Goal: Find specific page/section: Find specific page/section

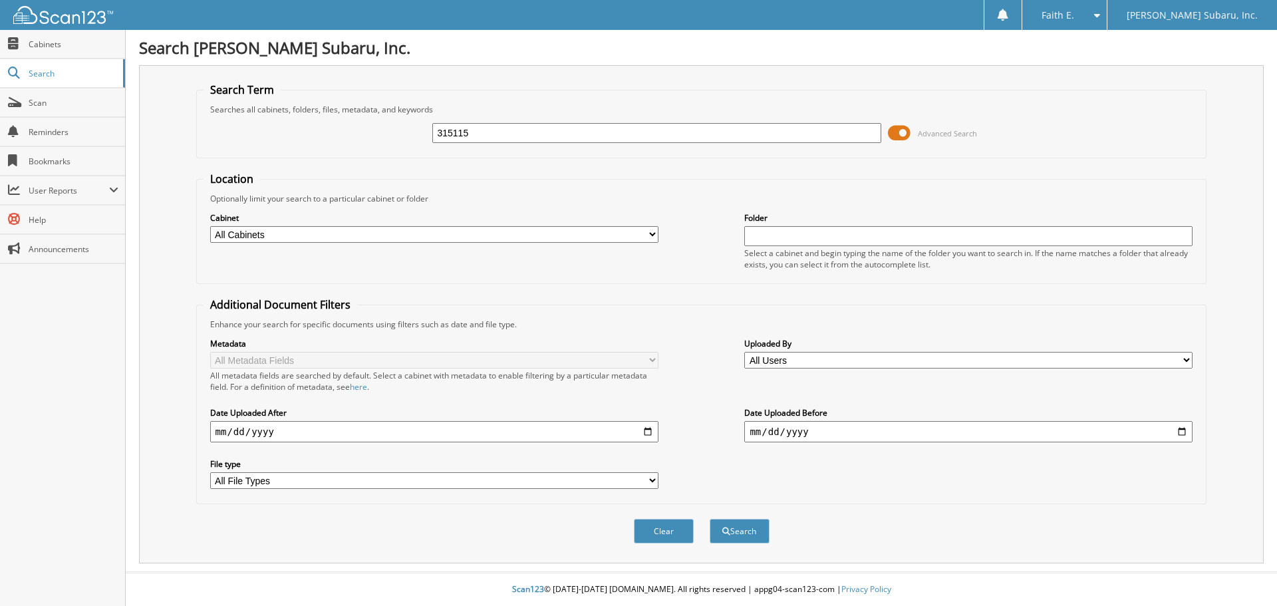
type input "315115"
click at [710, 519] on button "Search" at bounding box center [740, 531] width 60 height 25
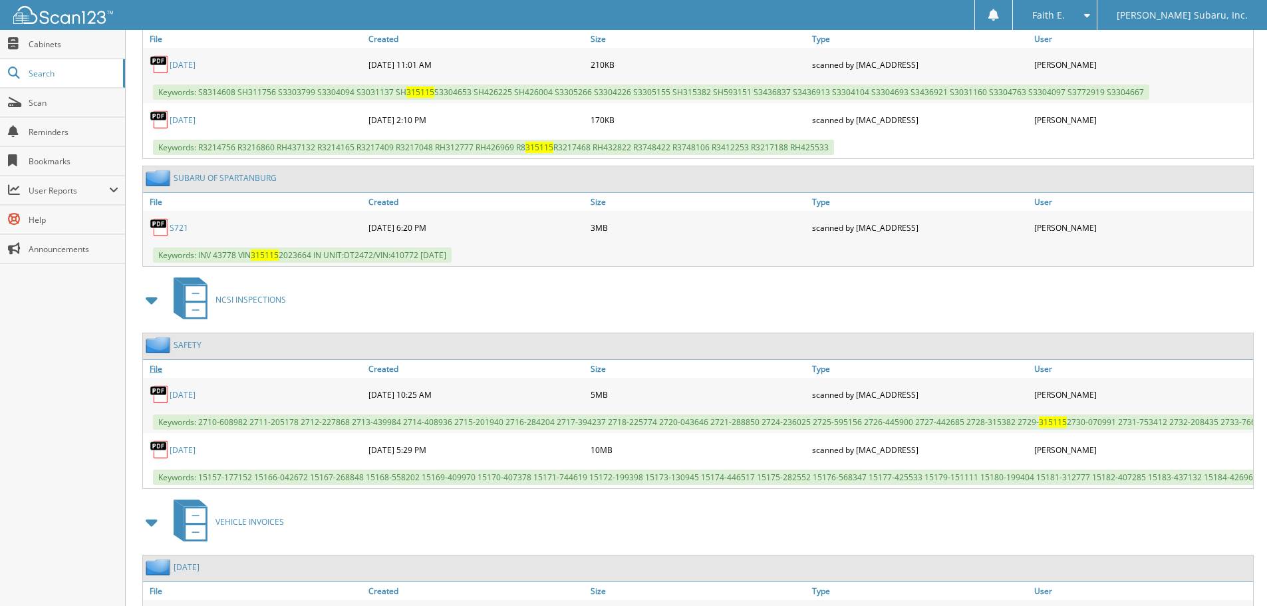
scroll to position [798, 0]
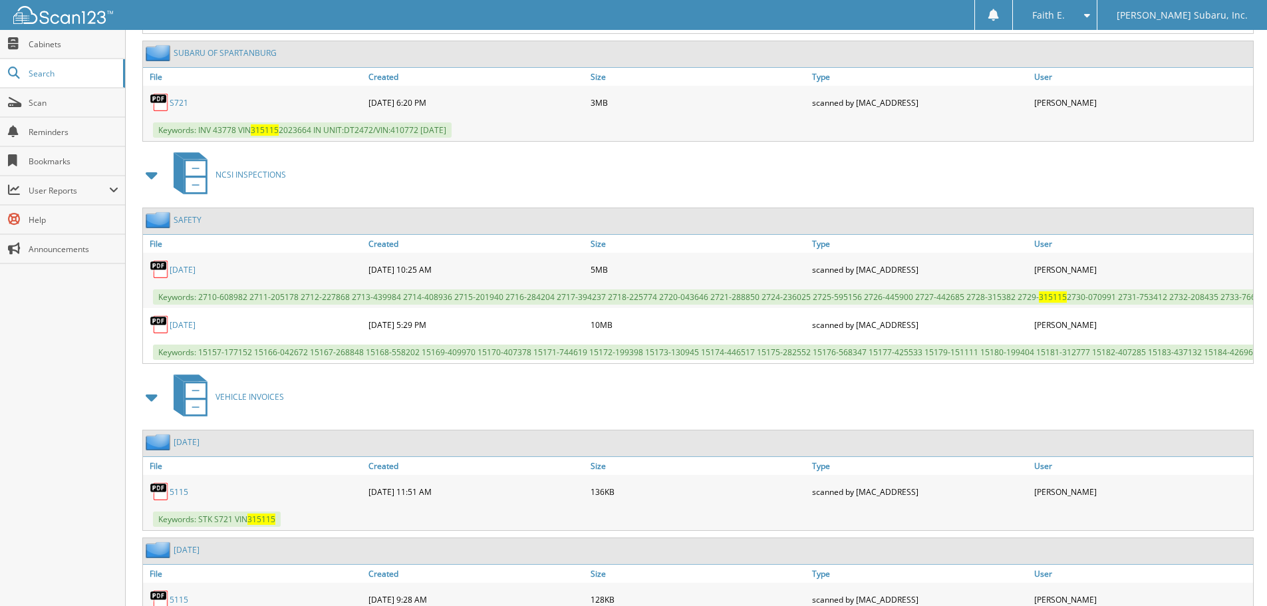
click at [192, 275] on link "[DATE]" at bounding box center [183, 269] width 26 height 11
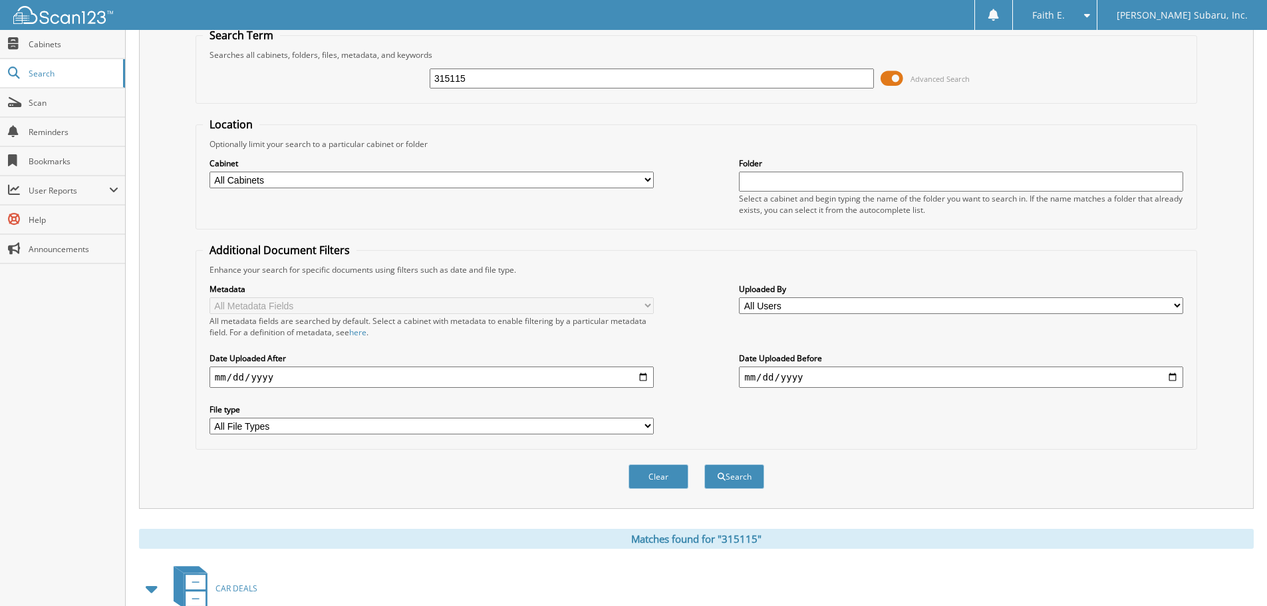
scroll to position [0, 0]
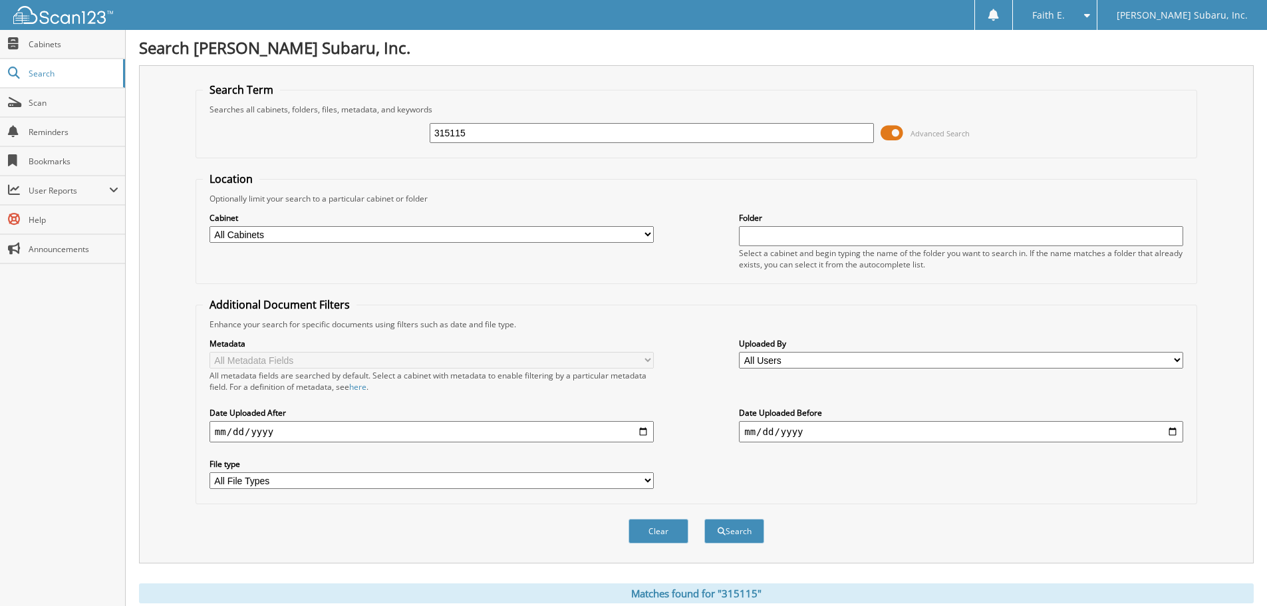
click at [587, 134] on input "315115" at bounding box center [652, 133] width 444 height 20
type input "9746PA"
click at [704, 519] on button "Search" at bounding box center [734, 531] width 60 height 25
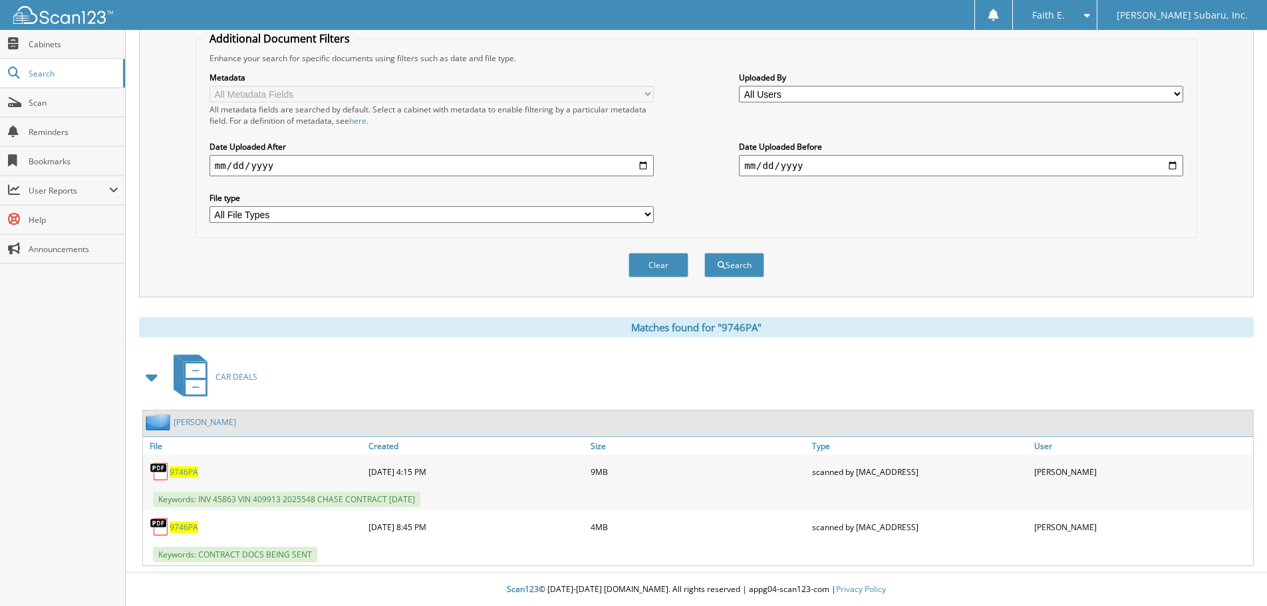
scroll to position [267, 0]
click at [190, 472] on span "9746PA" at bounding box center [184, 471] width 29 height 11
click at [96, 184] on span "User Reports" at bounding box center [62, 190] width 125 height 29
click at [84, 229] on link "My Recent Activity" at bounding box center [62, 219] width 125 height 29
